Goal: Task Accomplishment & Management: Complete application form

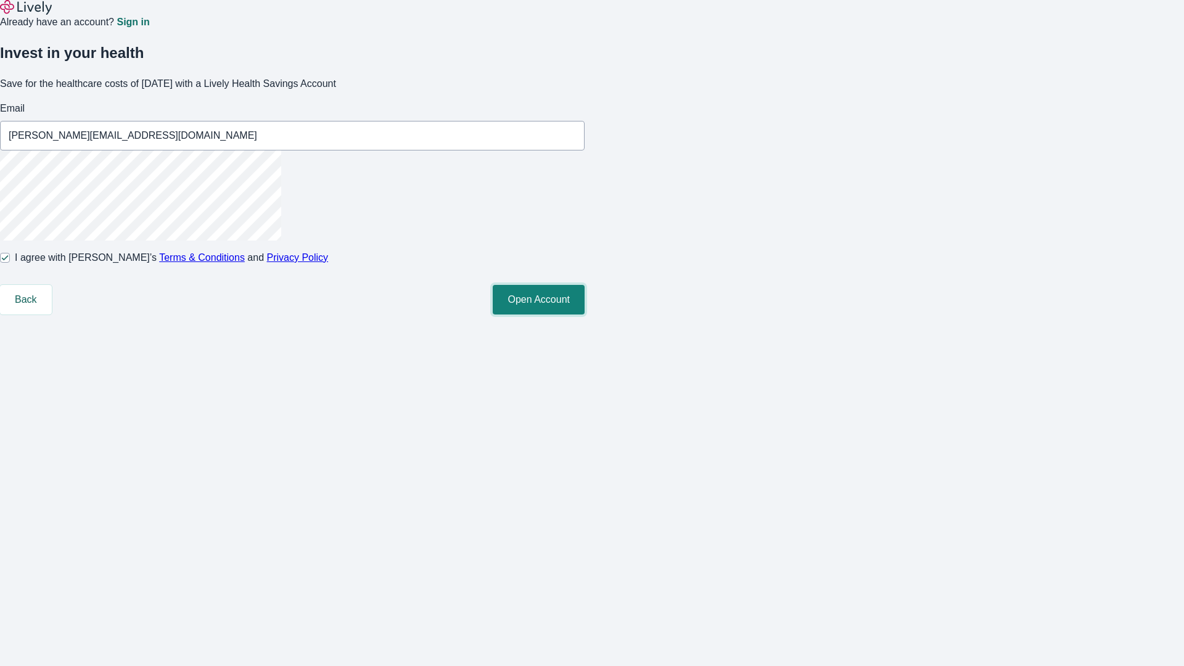
click at [585, 315] on button "Open Account" at bounding box center [539, 300] width 92 height 30
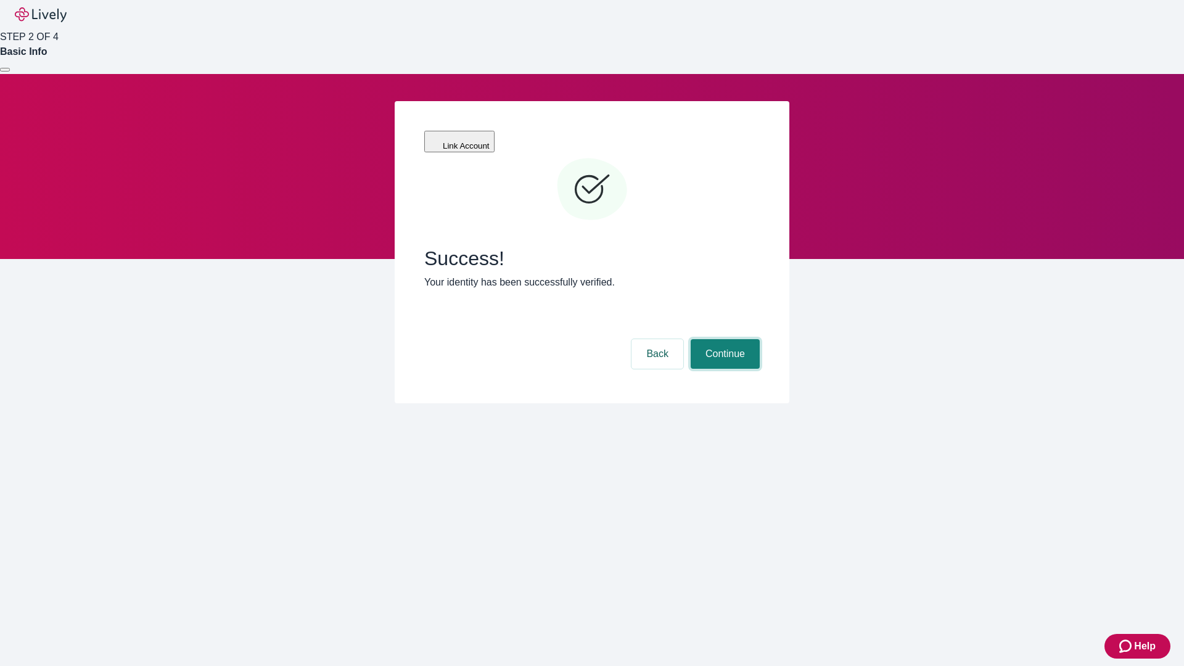
click at [724, 339] on button "Continue" at bounding box center [725, 354] width 69 height 30
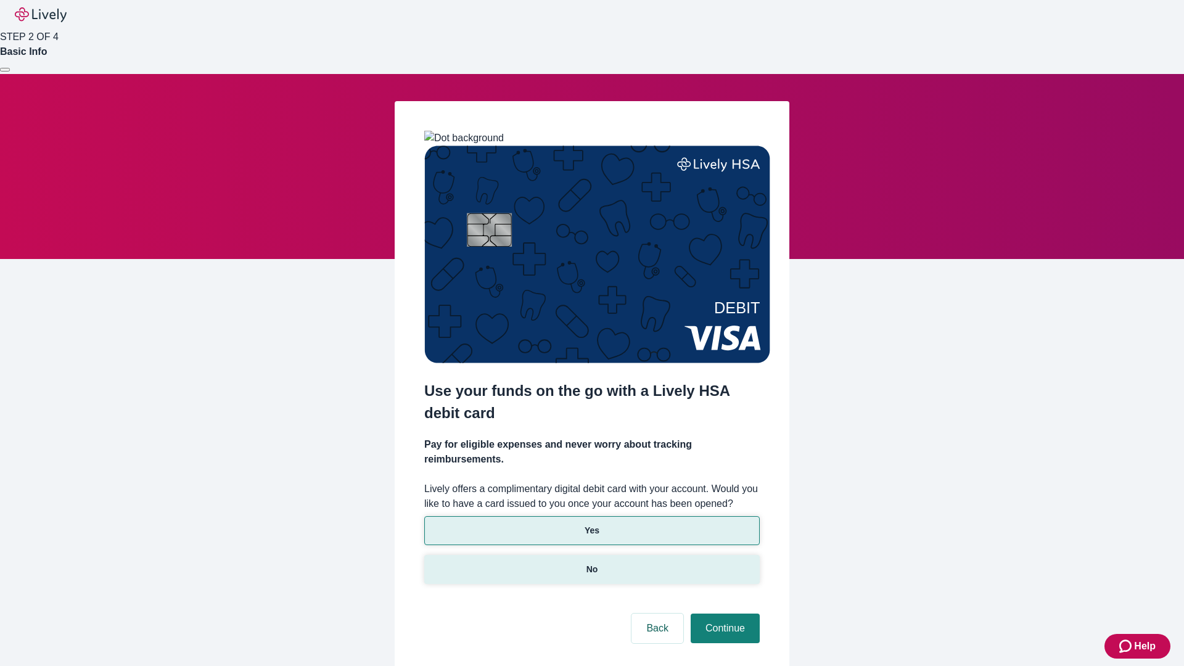
click at [592, 563] on p "No" at bounding box center [593, 569] width 12 height 13
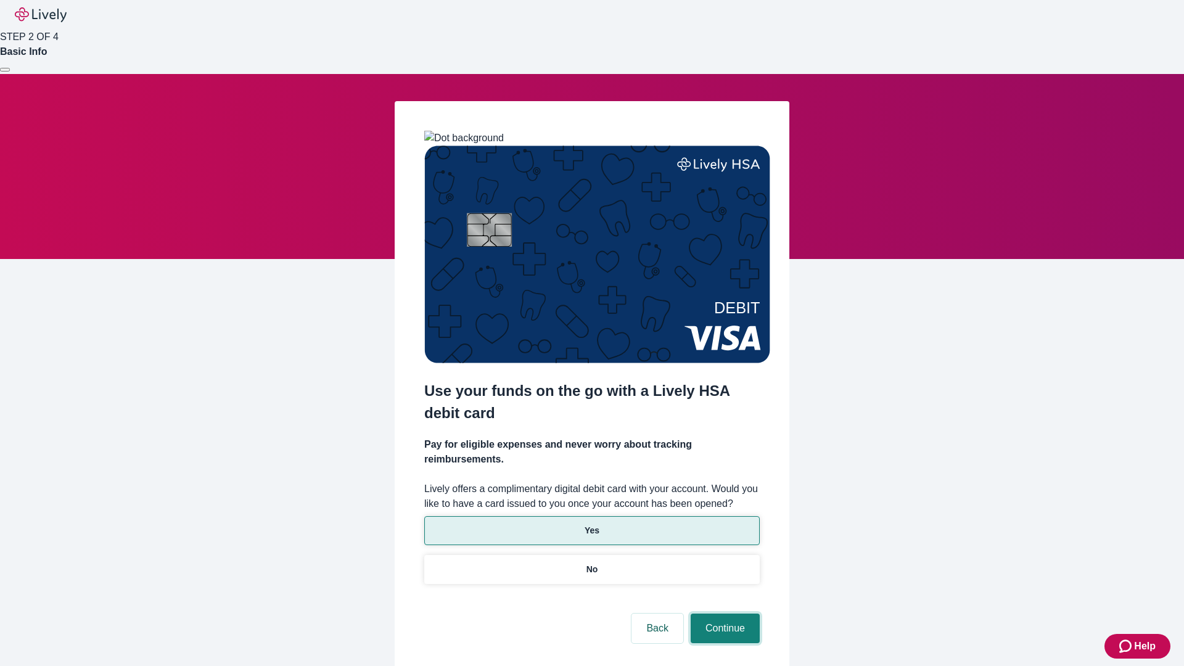
click at [724, 614] on button "Continue" at bounding box center [725, 629] width 69 height 30
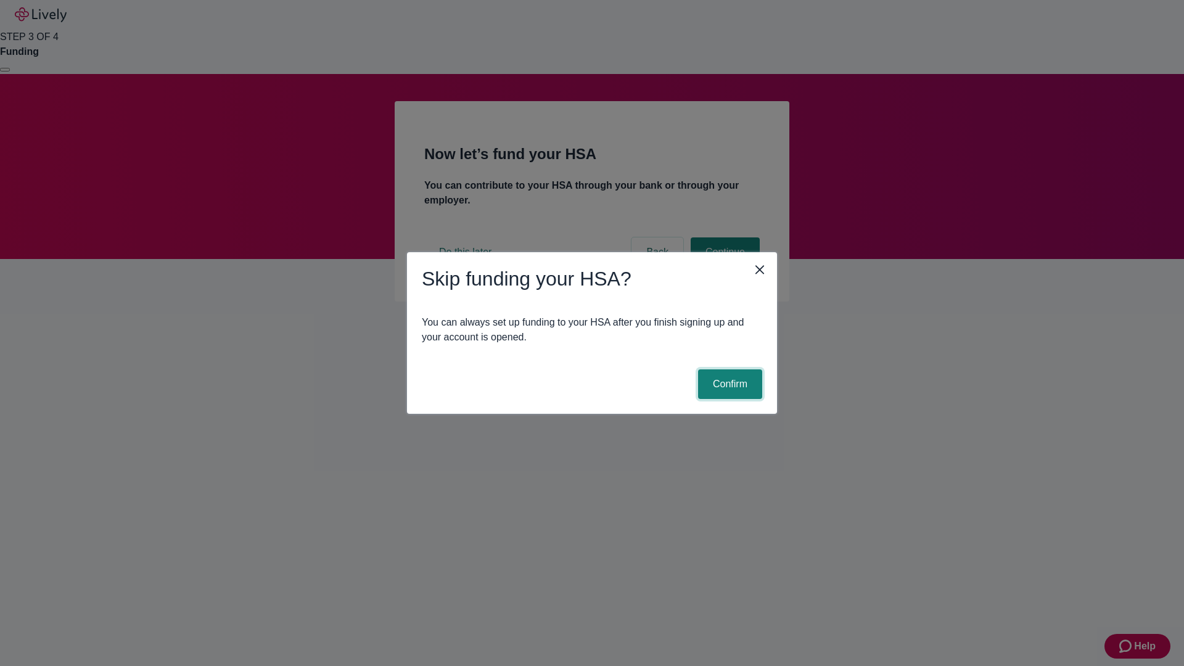
click at [728, 384] on button "Confirm" at bounding box center [730, 384] width 64 height 30
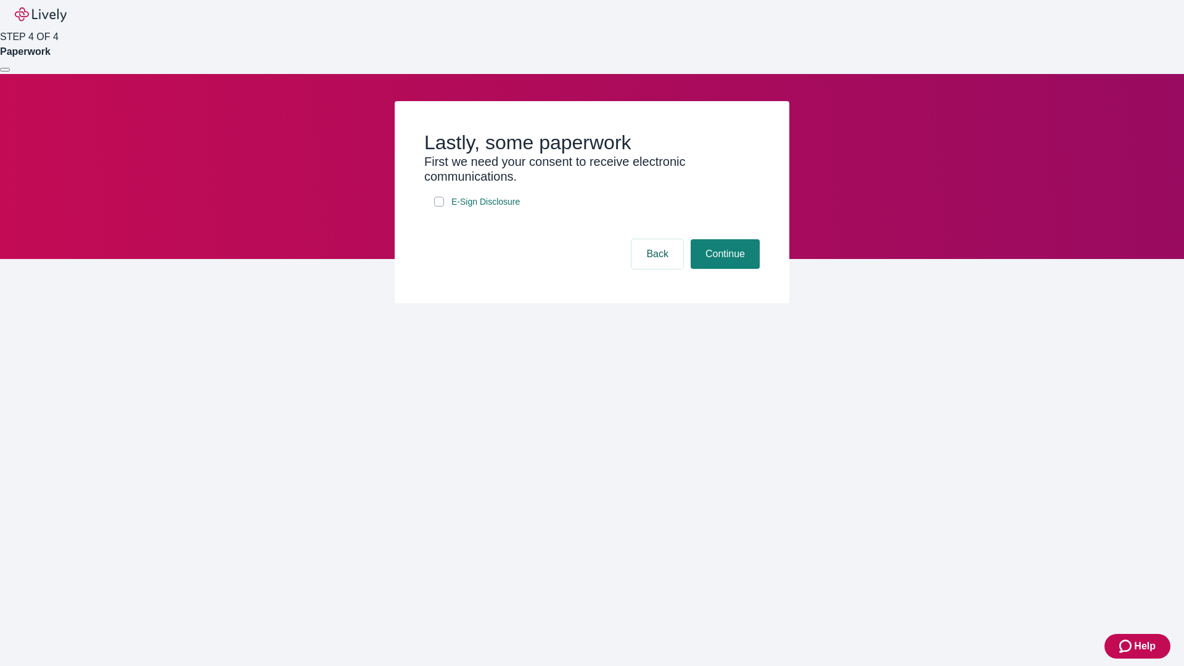
click at [439, 207] on input "E-Sign Disclosure" at bounding box center [439, 202] width 10 height 10
checkbox input "true"
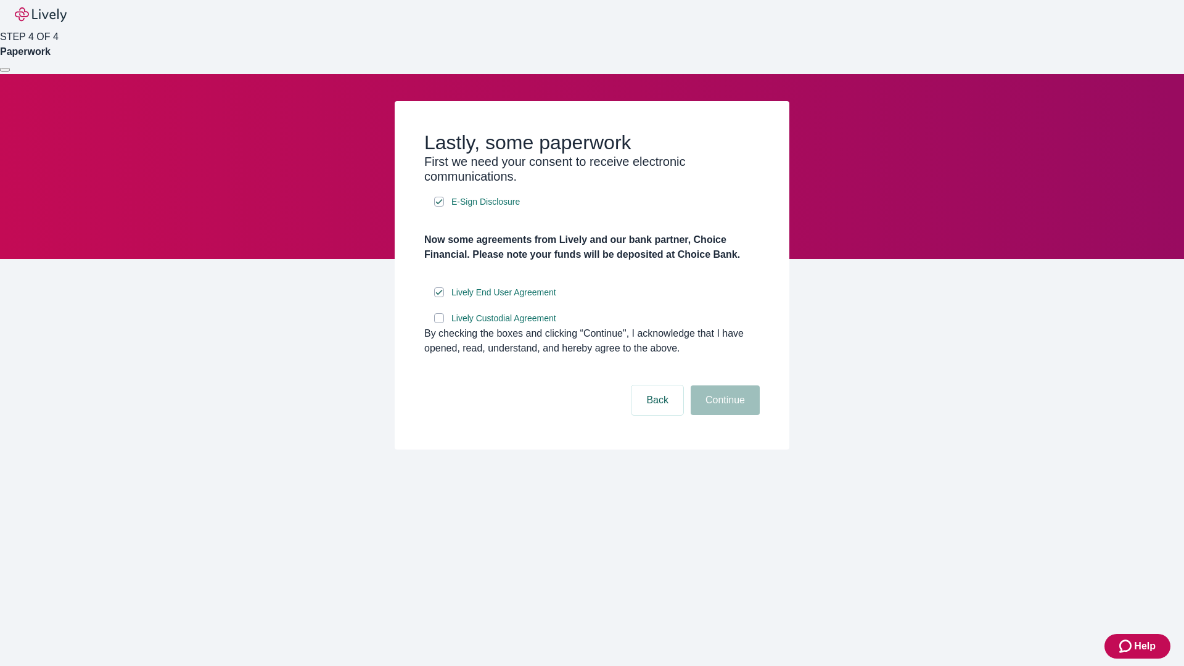
click at [439, 323] on input "Lively Custodial Agreement" at bounding box center [439, 318] width 10 height 10
checkbox input "true"
click at [724, 415] on button "Continue" at bounding box center [725, 401] width 69 height 30
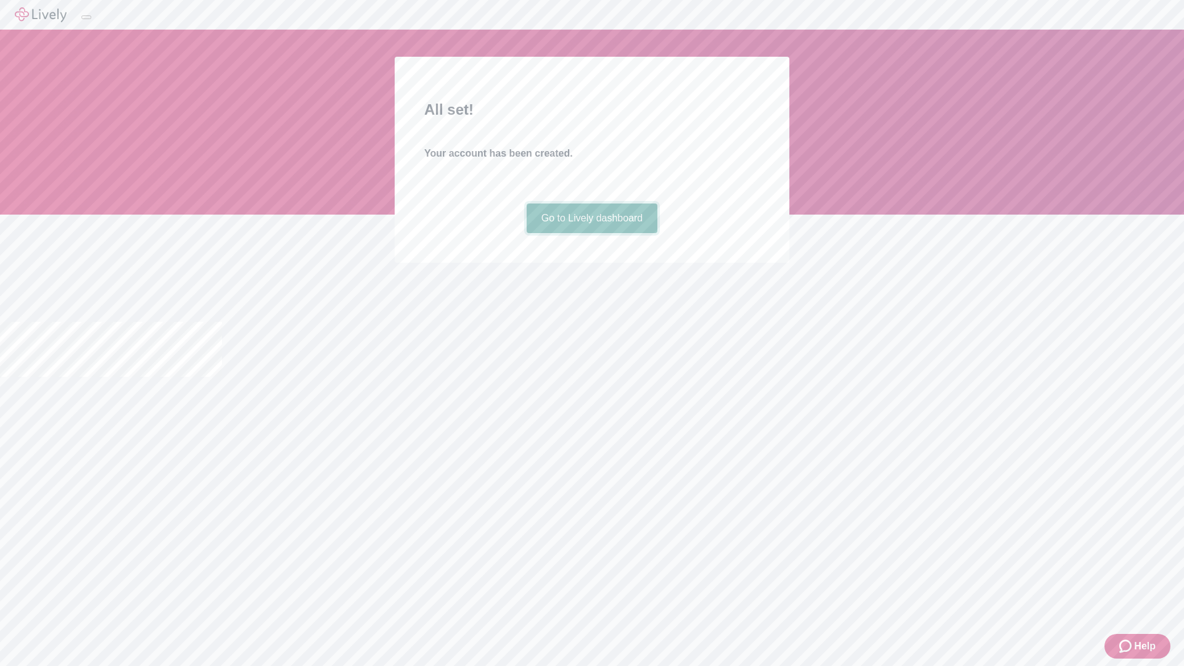
click at [592, 233] on link "Go to Lively dashboard" at bounding box center [592, 219] width 131 height 30
